Goal: Task Accomplishment & Management: Manage account settings

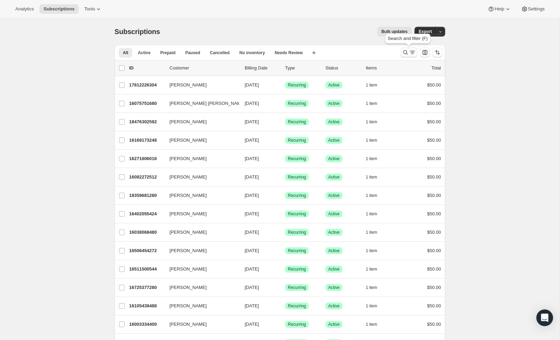
click at [408, 53] on div "Search and filter results" at bounding box center [409, 52] width 14 height 7
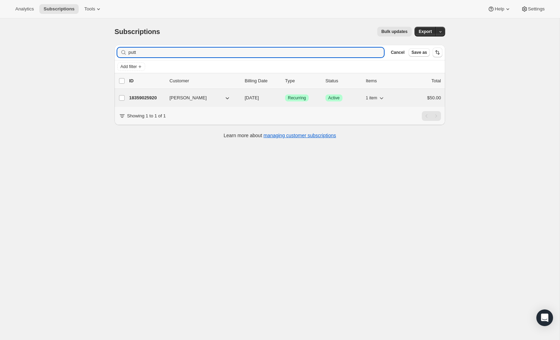
type input "putt"
click at [407, 102] on div "18359025920 [PERSON_NAME] [DATE] Success Recurring Success Active 1 item $50.00" at bounding box center [285, 98] width 312 height 10
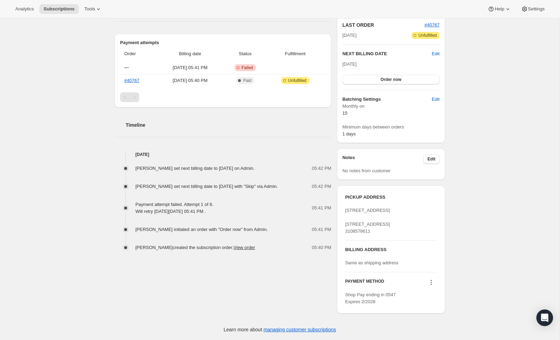
scroll to position [167, 0]
click at [431, 283] on icon at bounding box center [431, 282] width 1 height 1
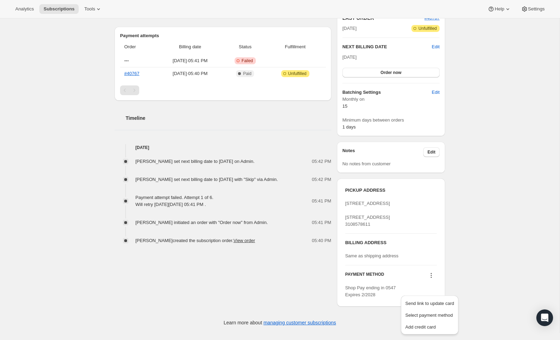
click at [484, 232] on div "Subscription #18359025920. This page is ready Subscription #18359025920 Success…" at bounding box center [279, 96] width 559 height 476
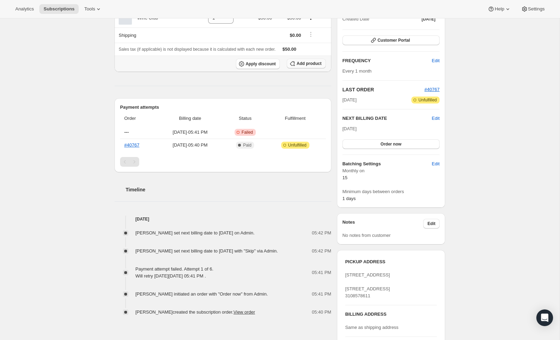
scroll to position [87, 0]
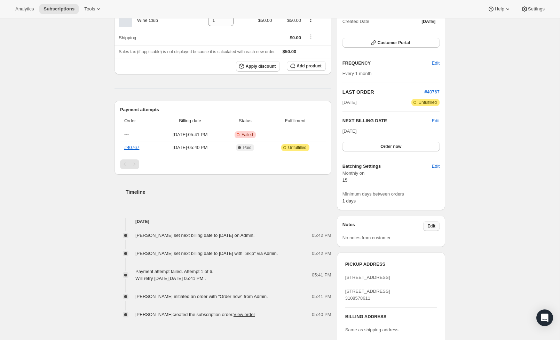
click at [435, 226] on button "Edit" at bounding box center [431, 227] width 16 height 10
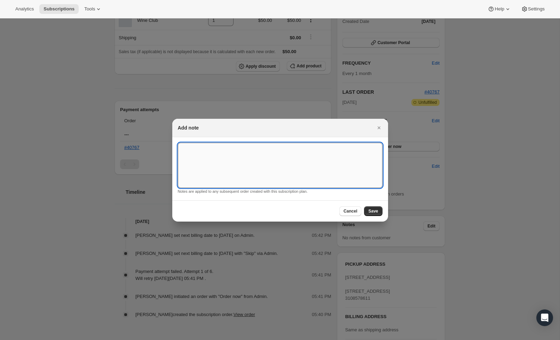
click at [264, 164] on textarea ":rcb:" at bounding box center [280, 165] width 204 height 45
type textarea "PAYS IN PERSON** (already picked up July & August. Waiting for his card to arri…"
click at [371, 211] on span "Save" at bounding box center [373, 212] width 10 height 6
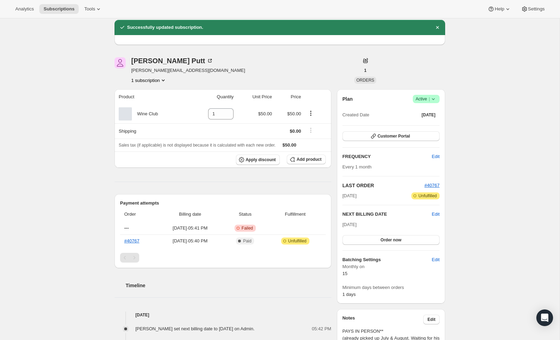
scroll to position [23, 0]
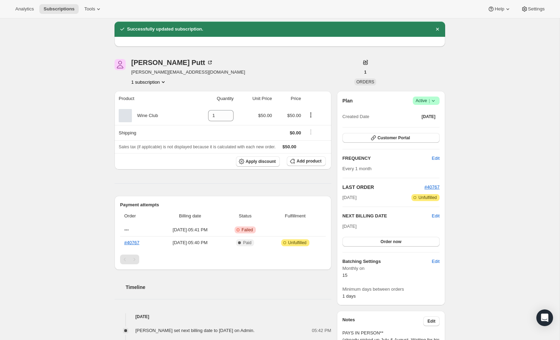
click at [427, 100] on span "Active |" at bounding box center [425, 100] width 21 height 7
click at [432, 112] on span "Pause subscription" at bounding box center [423, 114] width 38 height 5
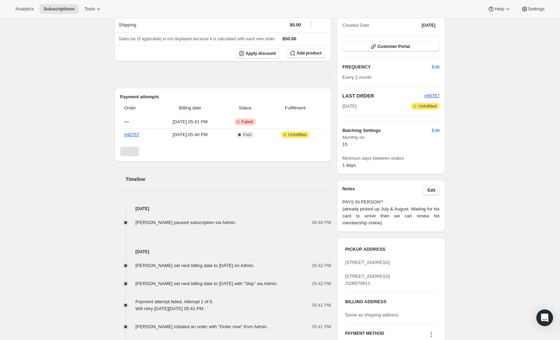
scroll to position [163, 0]
click at [433, 192] on span "Edit" at bounding box center [431, 191] width 8 height 6
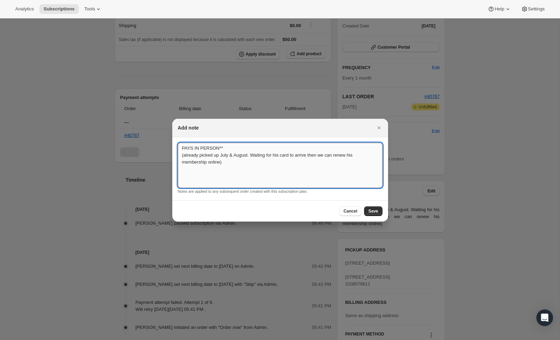
click at [227, 165] on textarea "PAYS IN PERSON** (already picked up July & August. Waiting for his card to arri…" at bounding box center [280, 165] width 204 height 45
type textarea "PAYS IN PERSON** (already picked up July & August. Waiting for his card to arri…"
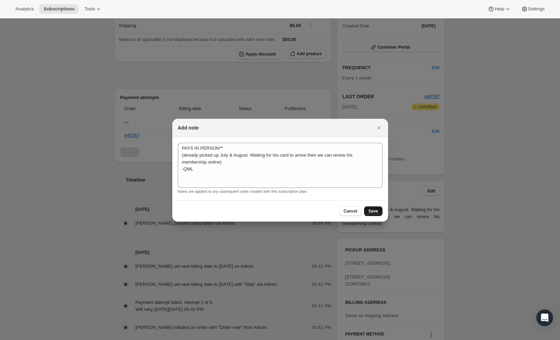
click at [373, 212] on span "Save" at bounding box center [373, 212] width 10 height 6
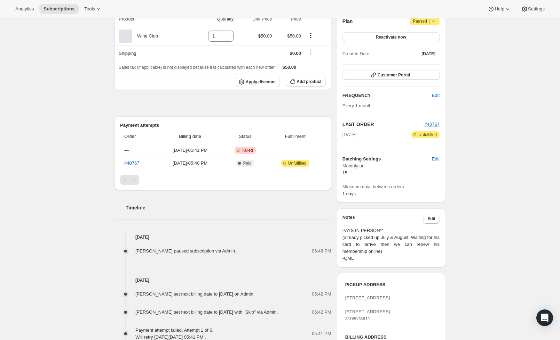
scroll to position [168, 0]
